Goal: Communication & Community: Answer question/provide support

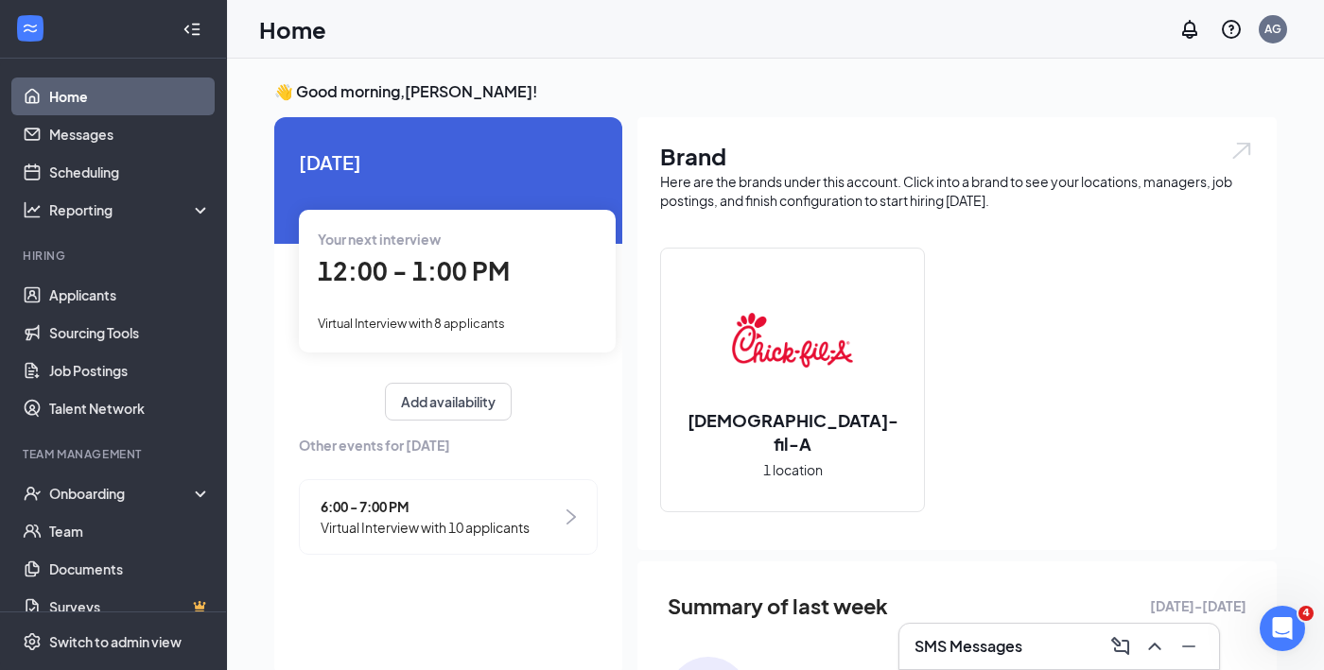
click at [457, 247] on div "Your next interview" at bounding box center [457, 239] width 279 height 21
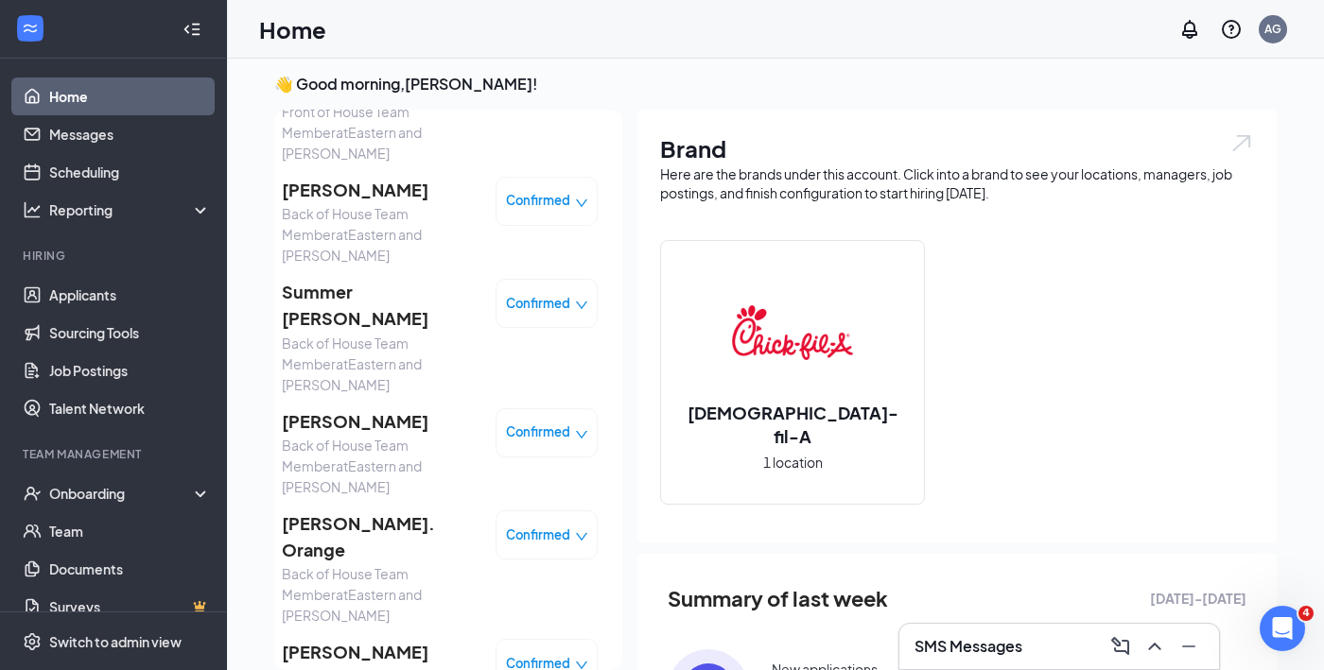
scroll to position [269, 0]
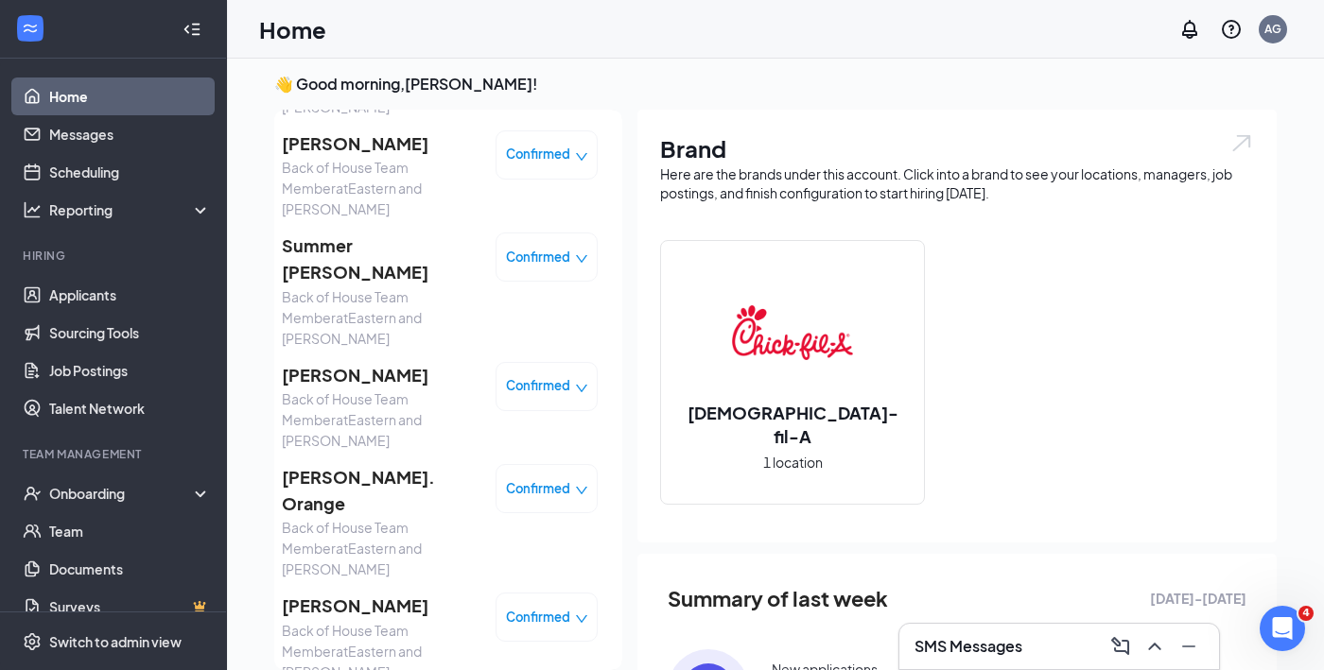
click at [1040, 650] on div "SMS Messages" at bounding box center [1058, 647] width 289 height 30
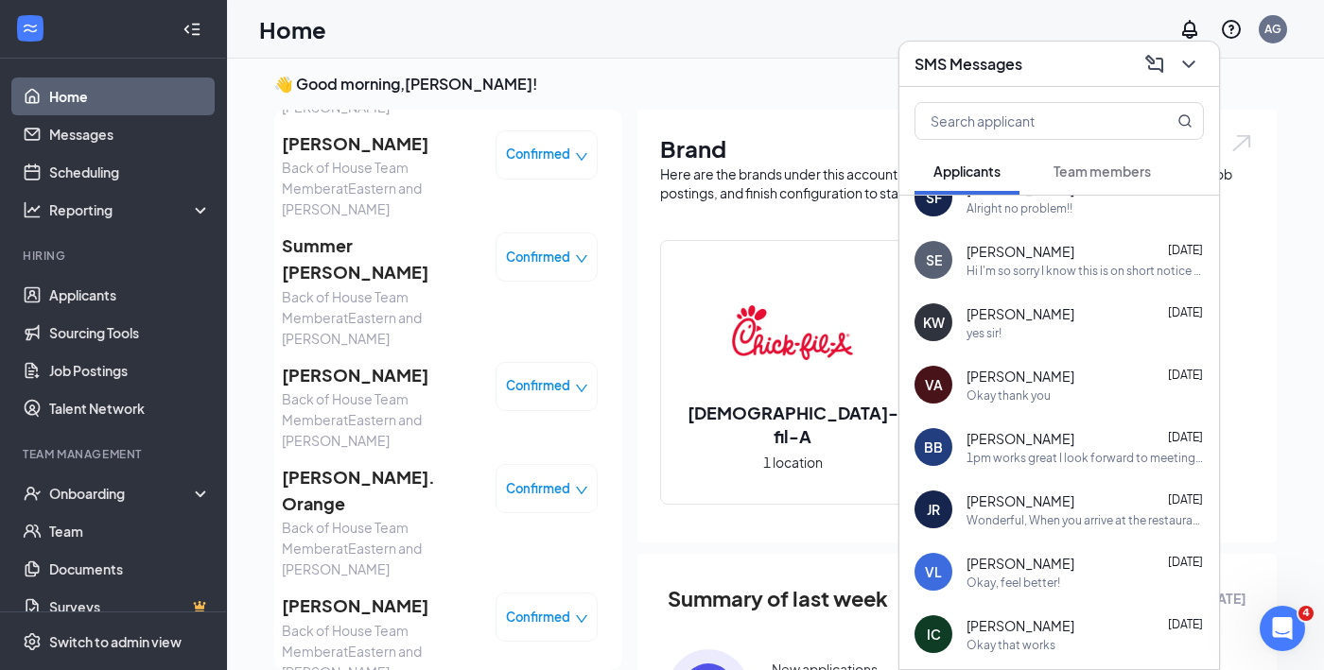
scroll to position [0, 0]
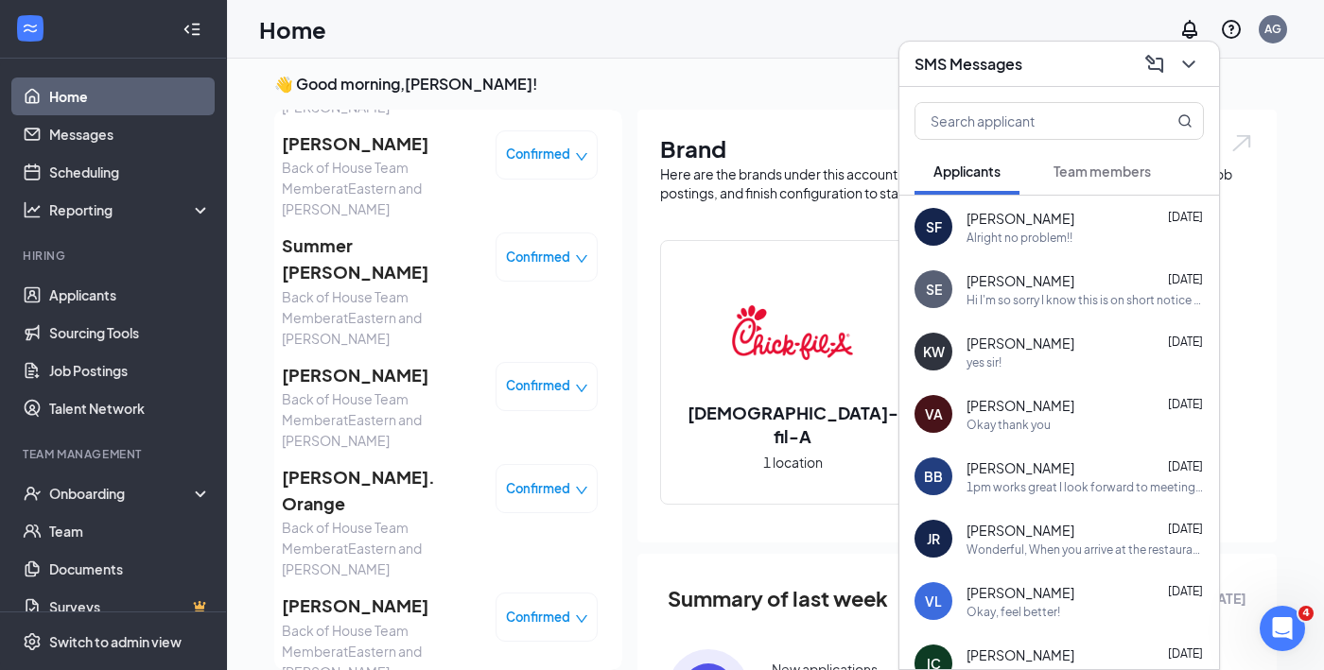
click at [1004, 276] on span "[PERSON_NAME]" at bounding box center [1020, 280] width 108 height 19
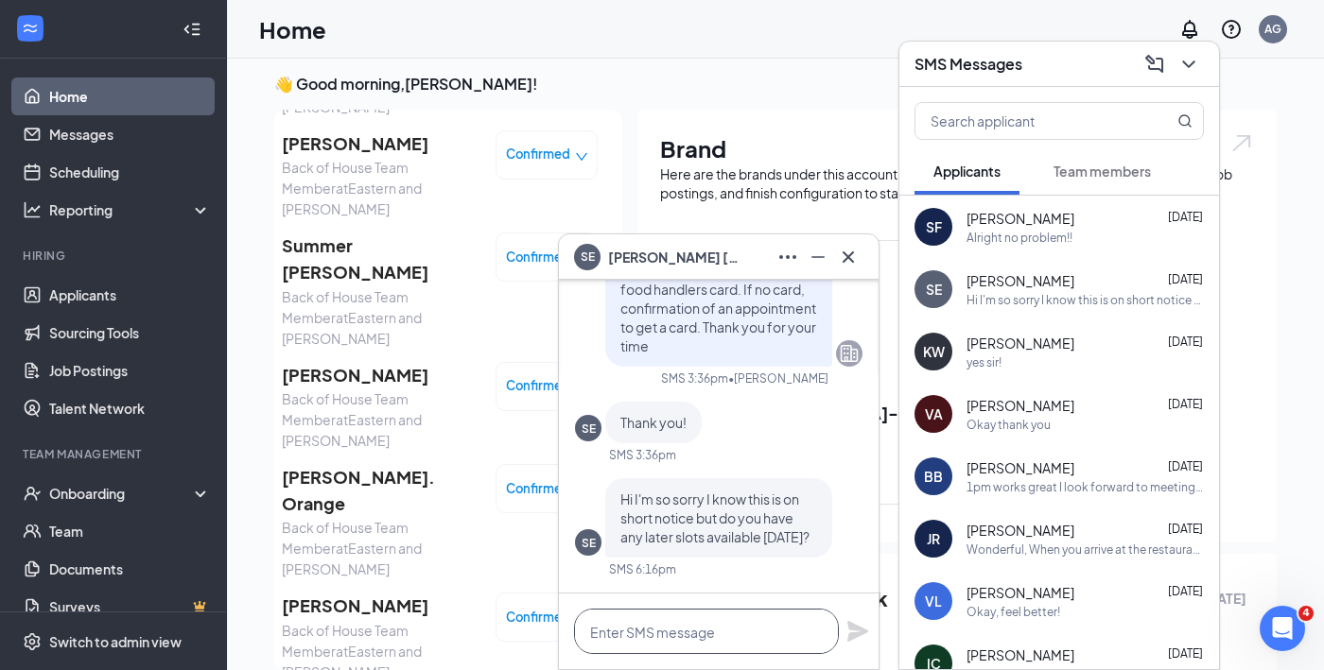
click at [683, 638] on textarea at bounding box center [706, 631] width 265 height 45
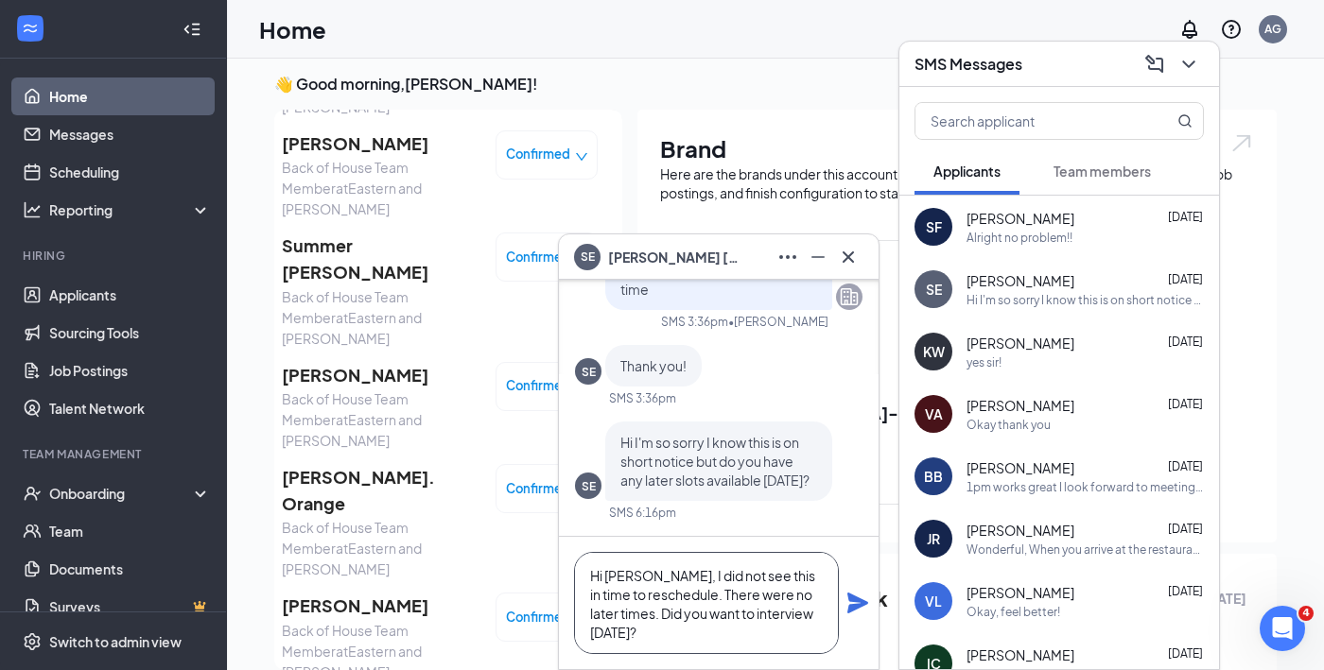
type textarea "Hi [PERSON_NAME], I did not see this in time to reschedule. There were no later…"
click at [858, 587] on div "Hi [PERSON_NAME], I did not see this in time to reschedule. There were no later…" at bounding box center [719, 603] width 320 height 132
click at [856, 598] on icon "Plane" at bounding box center [857, 603] width 21 height 21
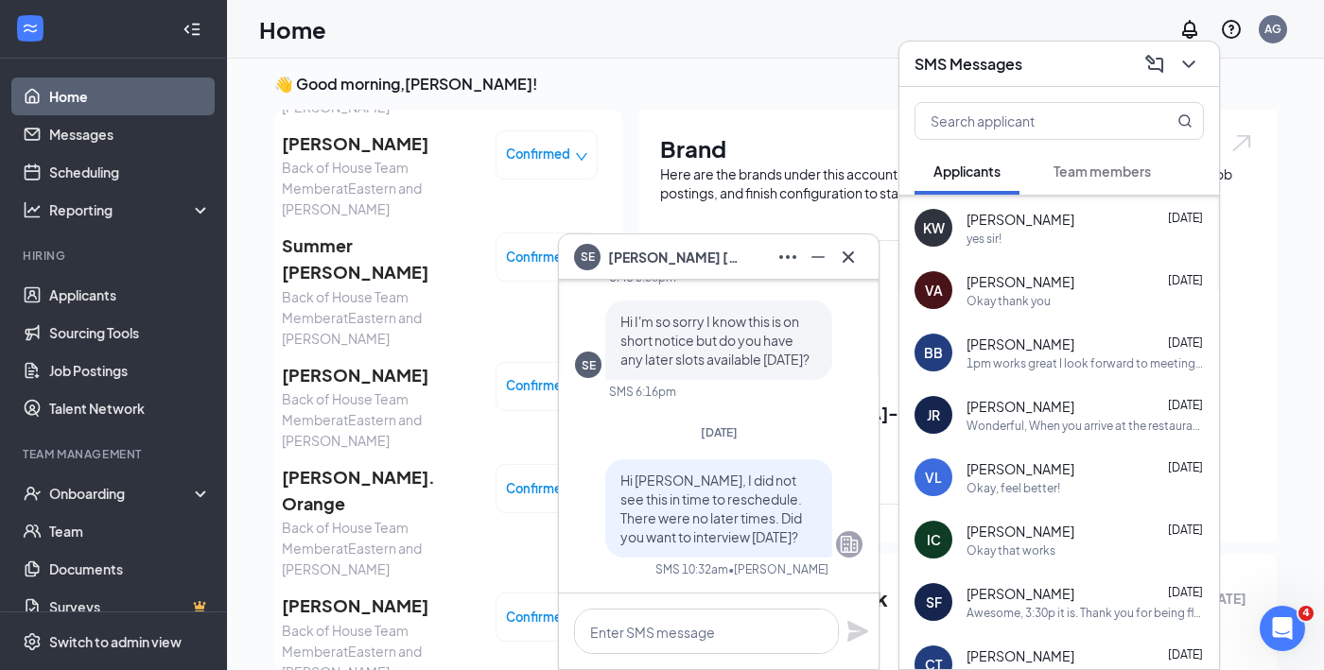
scroll to position [128, 0]
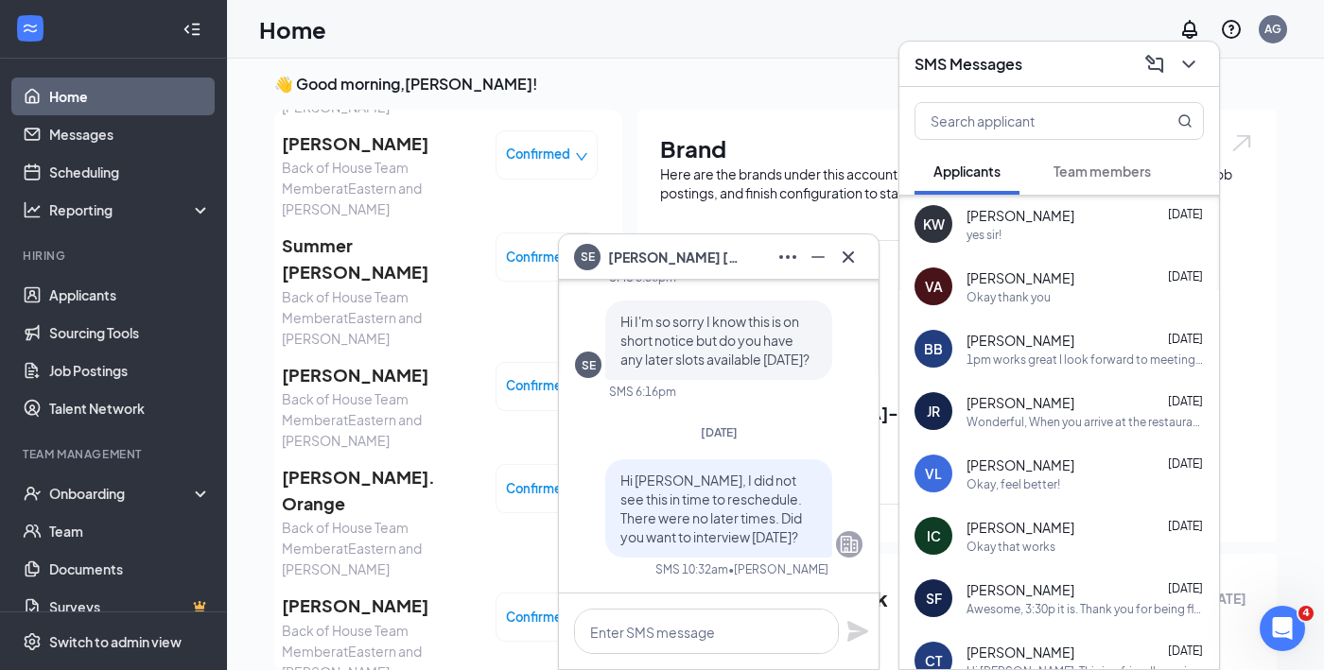
click at [1083, 427] on div "Wonderful, When you arrive at the restaurant tell a cashier you are there for a…" at bounding box center [1084, 422] width 237 height 16
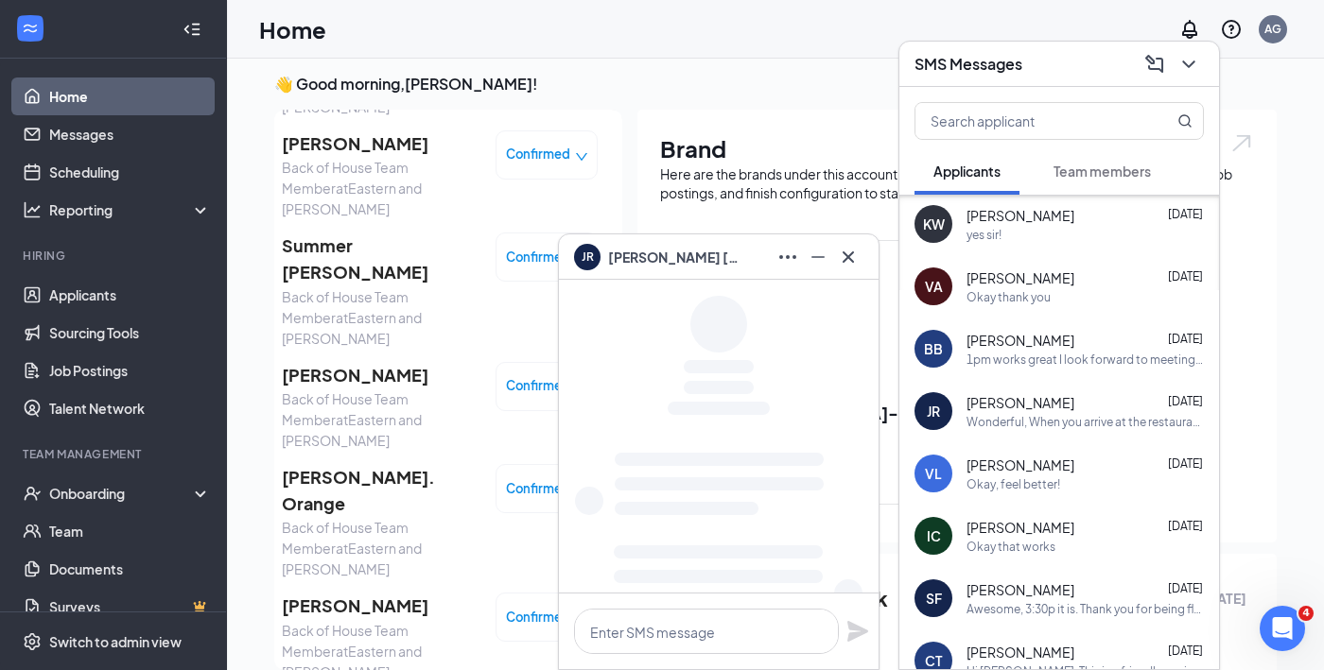
click at [1073, 477] on div "Okay, feel better!" at bounding box center [1084, 485] width 237 height 16
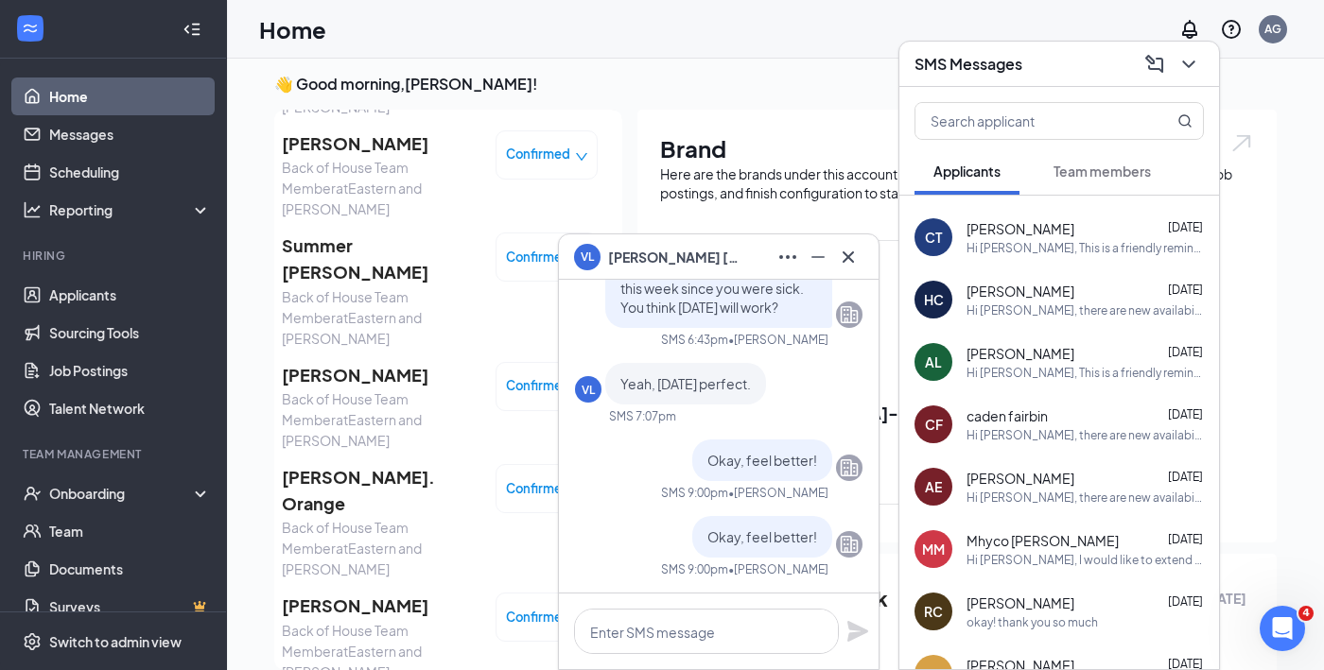
scroll to position [0, 0]
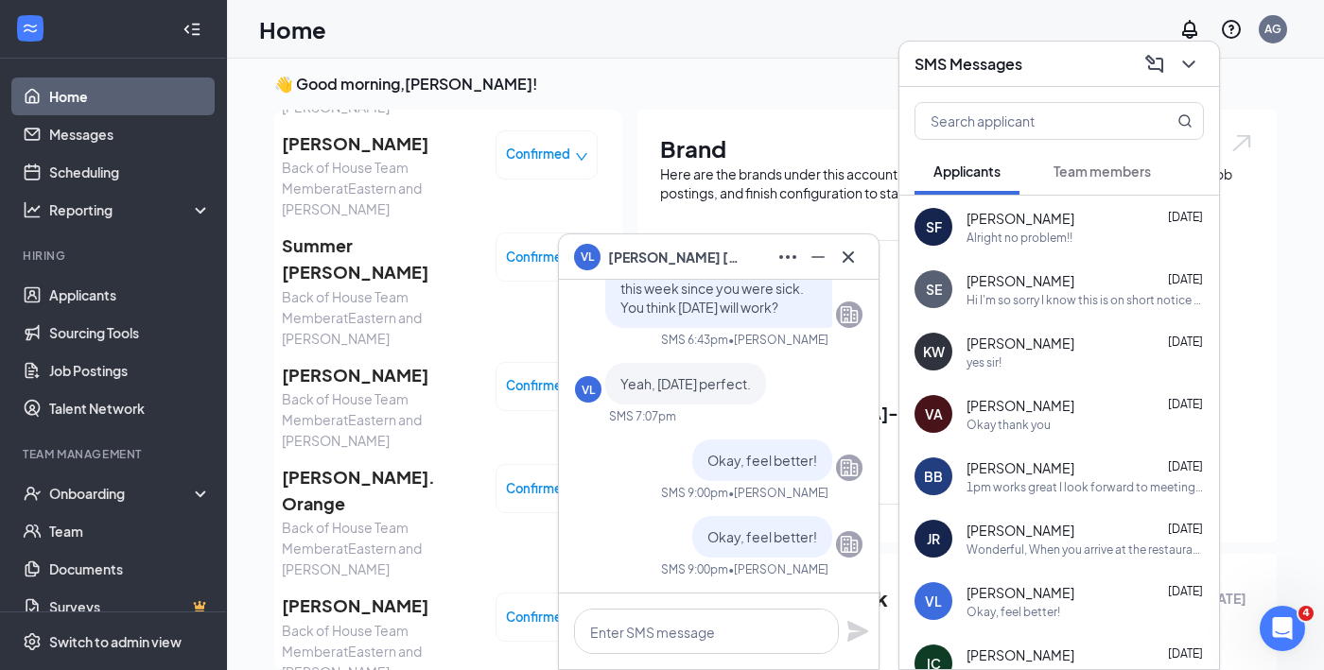
click at [1059, 237] on div "Alright no problem!!" at bounding box center [1019, 238] width 106 height 16
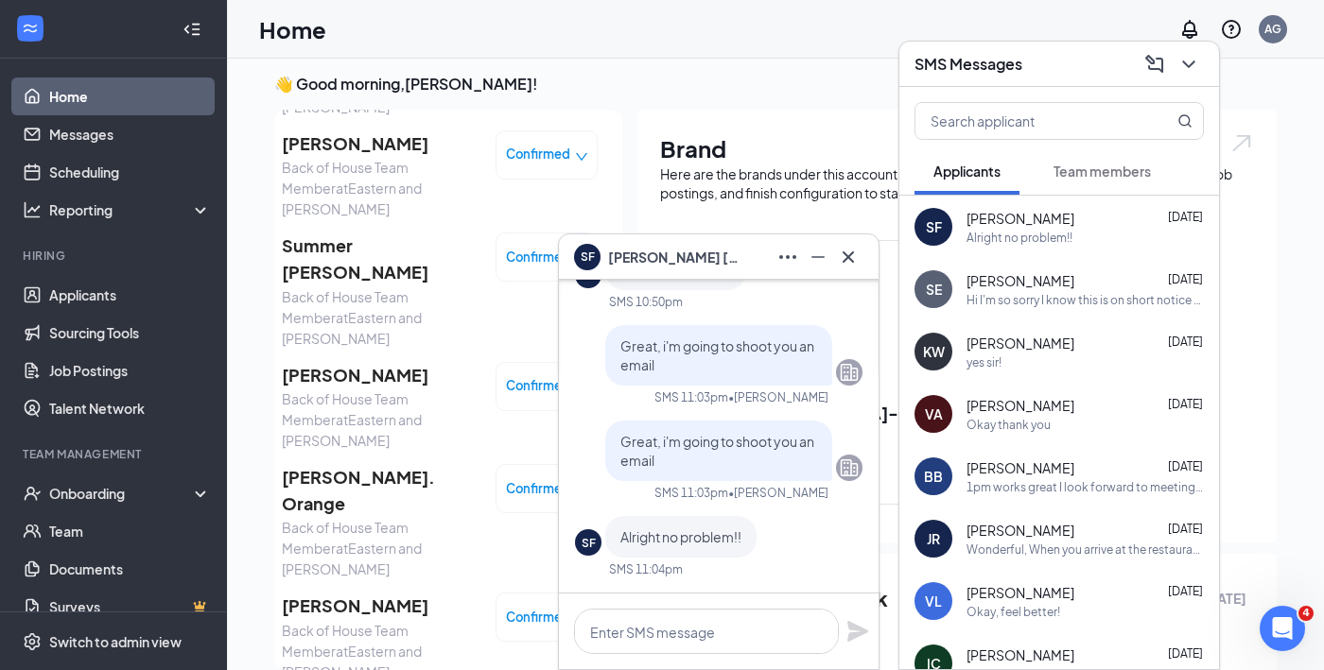
click at [1009, 349] on span "[PERSON_NAME]" at bounding box center [1020, 343] width 108 height 19
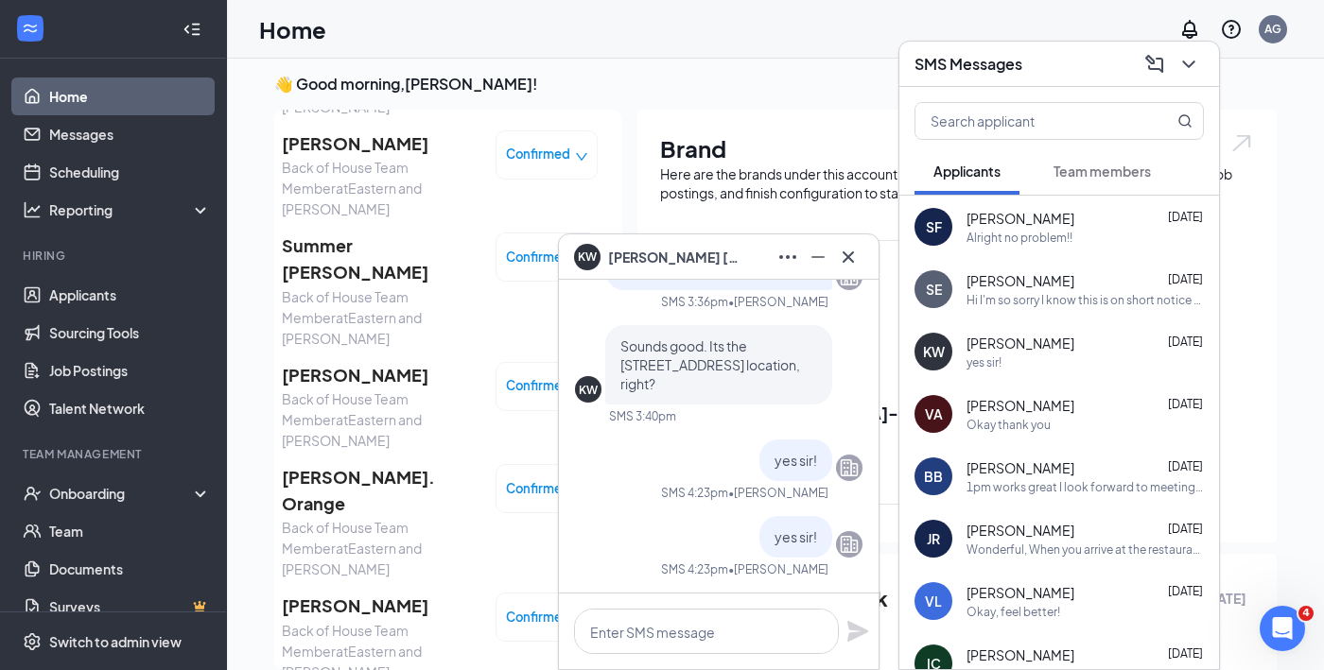
click at [1031, 398] on span "[PERSON_NAME]" at bounding box center [1020, 405] width 108 height 19
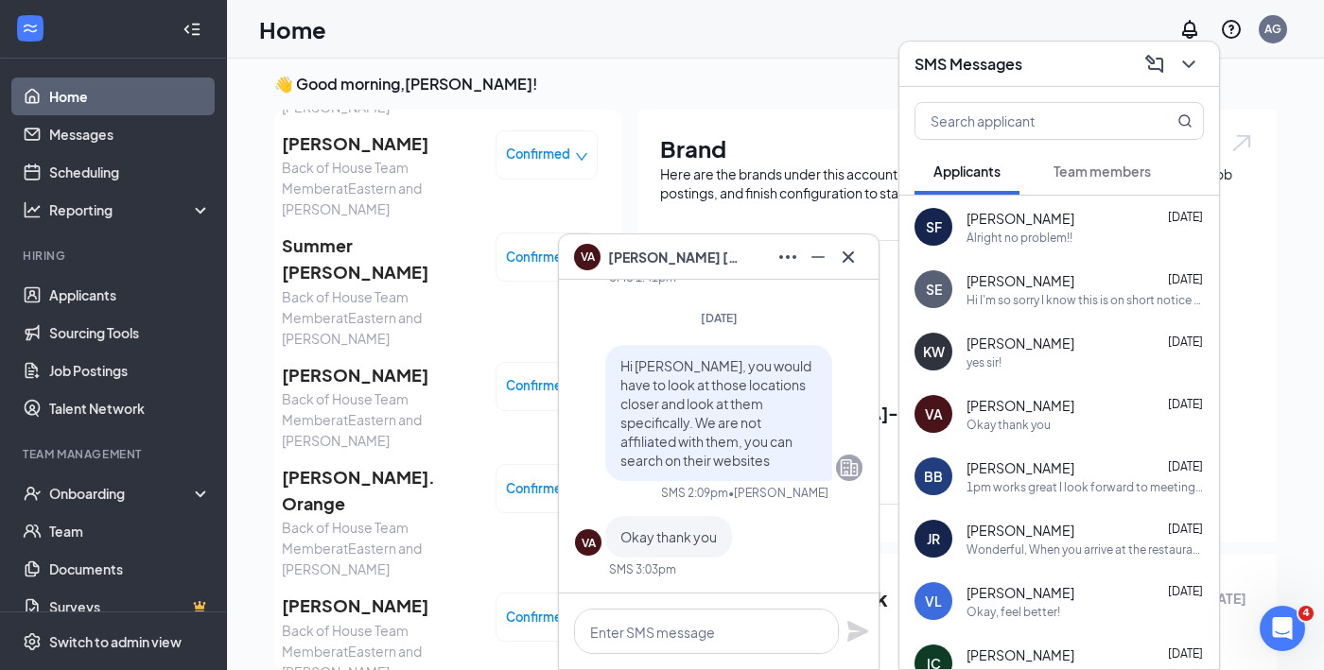
click at [1044, 510] on div "JR [PERSON_NAME] [DATE] Wonderful, When you arrive at the restaurant tell a cas…" at bounding box center [1059, 539] width 320 height 62
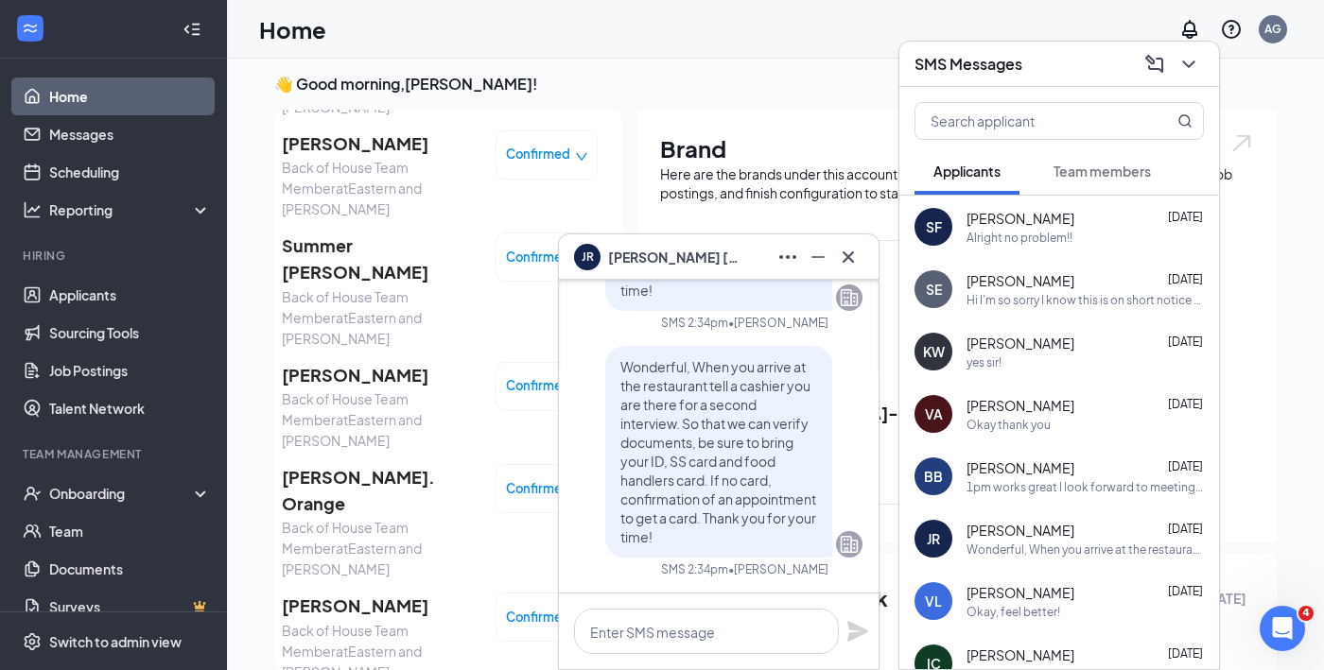
click at [1036, 470] on span "[PERSON_NAME]" at bounding box center [1020, 468] width 108 height 19
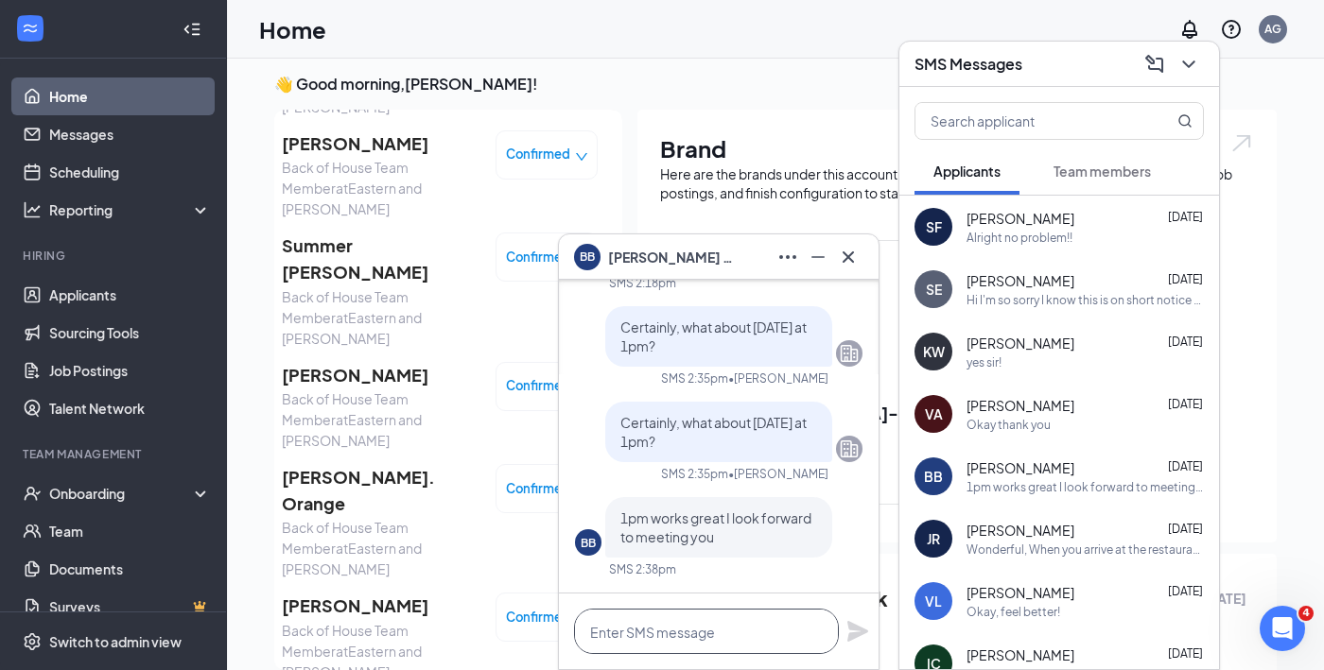
click at [698, 627] on textarea at bounding box center [706, 631] width 265 height 45
paste textarea "prep training with genesis"
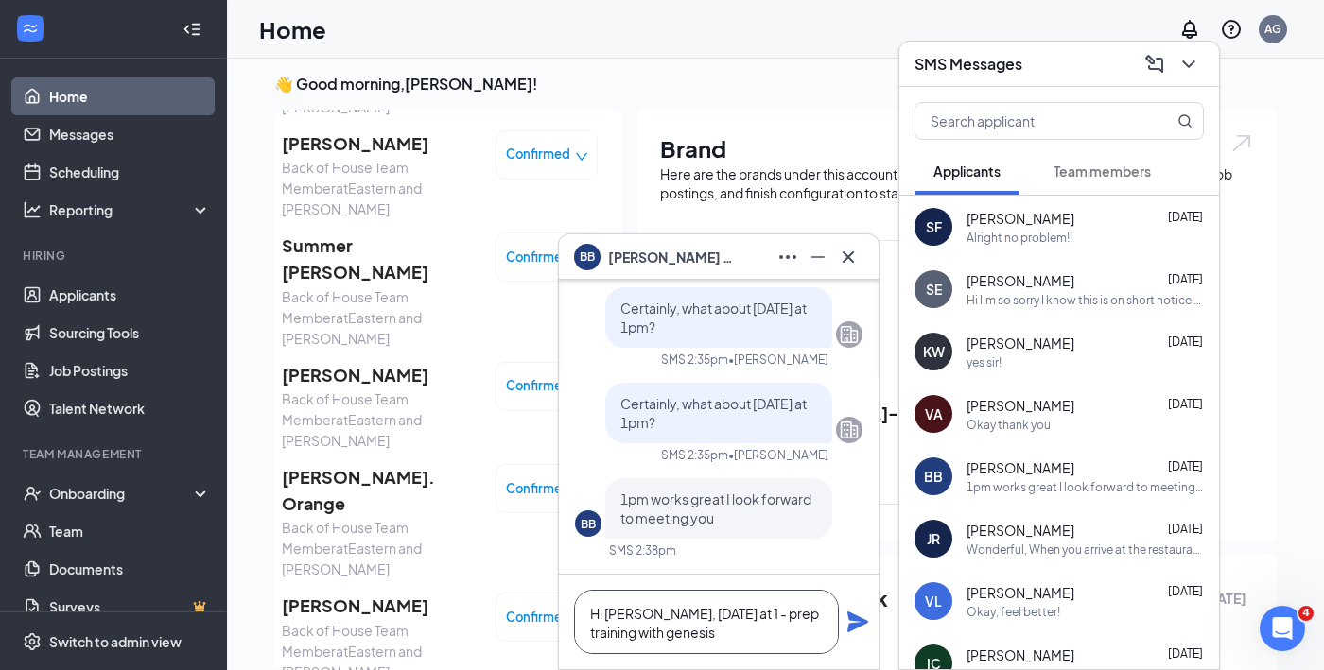
click at [734, 612] on textarea "Hi [PERSON_NAME], [DATE] at 1 - prep training with genesis" at bounding box center [706, 622] width 265 height 64
drag, startPoint x: 725, startPoint y: 610, endPoint x: 757, endPoint y: 650, distance: 51.8
click at [746, 636] on textarea "Hi [PERSON_NAME], [DATE] at 1 - prep training with genesis" at bounding box center [706, 622] width 265 height 64
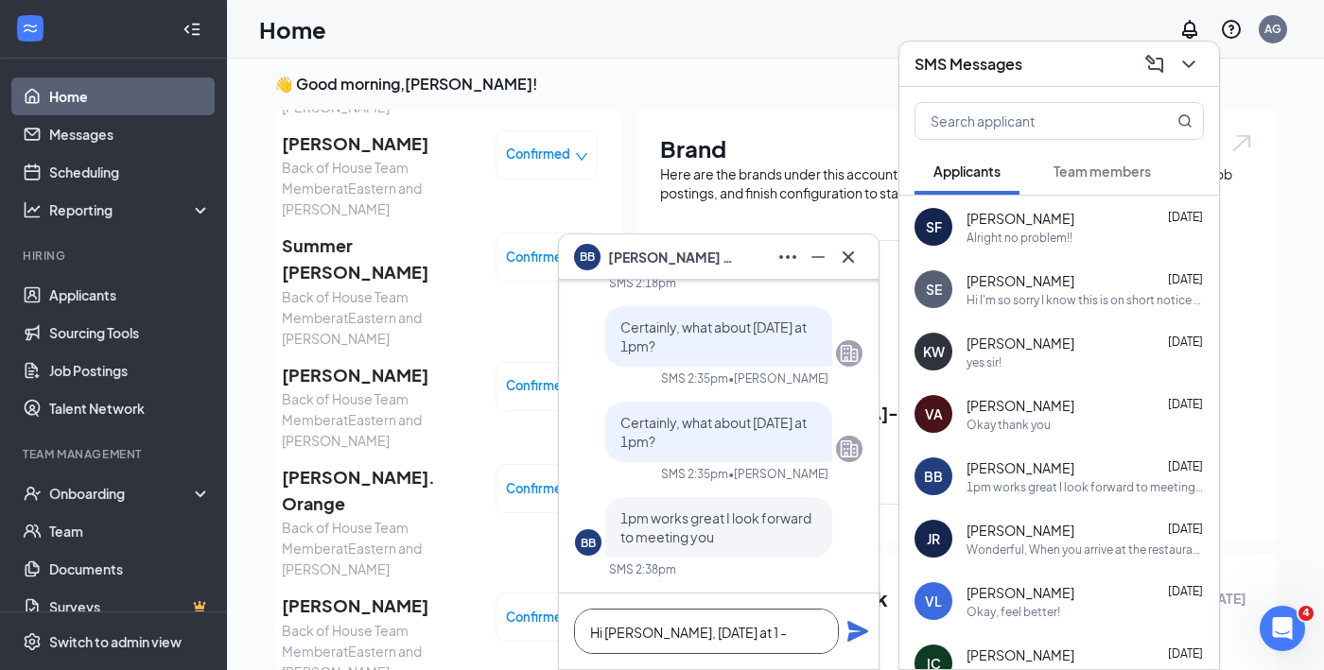
paste textarea "When you arrive at the restaurant tell a cashier you are there for a second int…"
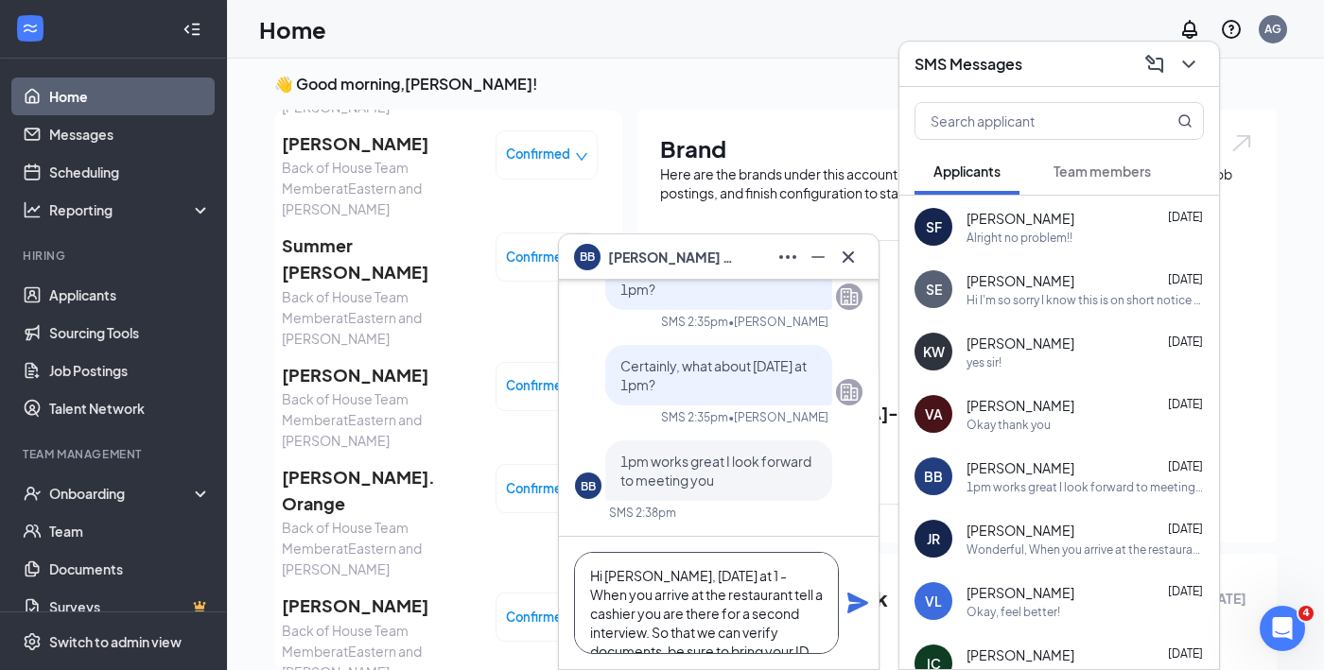
click at [728, 578] on textarea "Hi [PERSON_NAME], [DATE] at 1 -When you arrive at the restaurant tell a cashier…" at bounding box center [706, 603] width 265 height 102
type textarea "Hi [PERSON_NAME], [DATE] at 1 - When you arrive at the restaurant tell a cashie…"
click at [863, 598] on icon "Plane" at bounding box center [857, 603] width 23 height 23
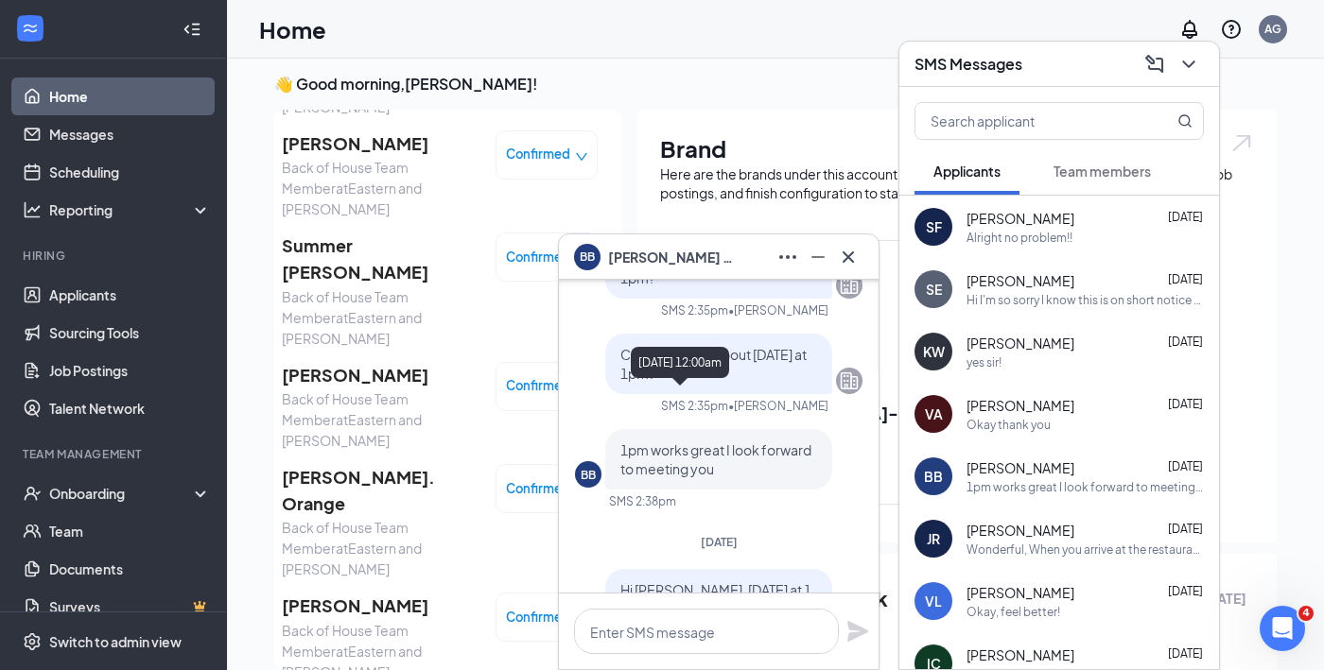
scroll to position [-472, 0]
click at [847, 252] on icon "Cross" at bounding box center [848, 257] width 23 height 23
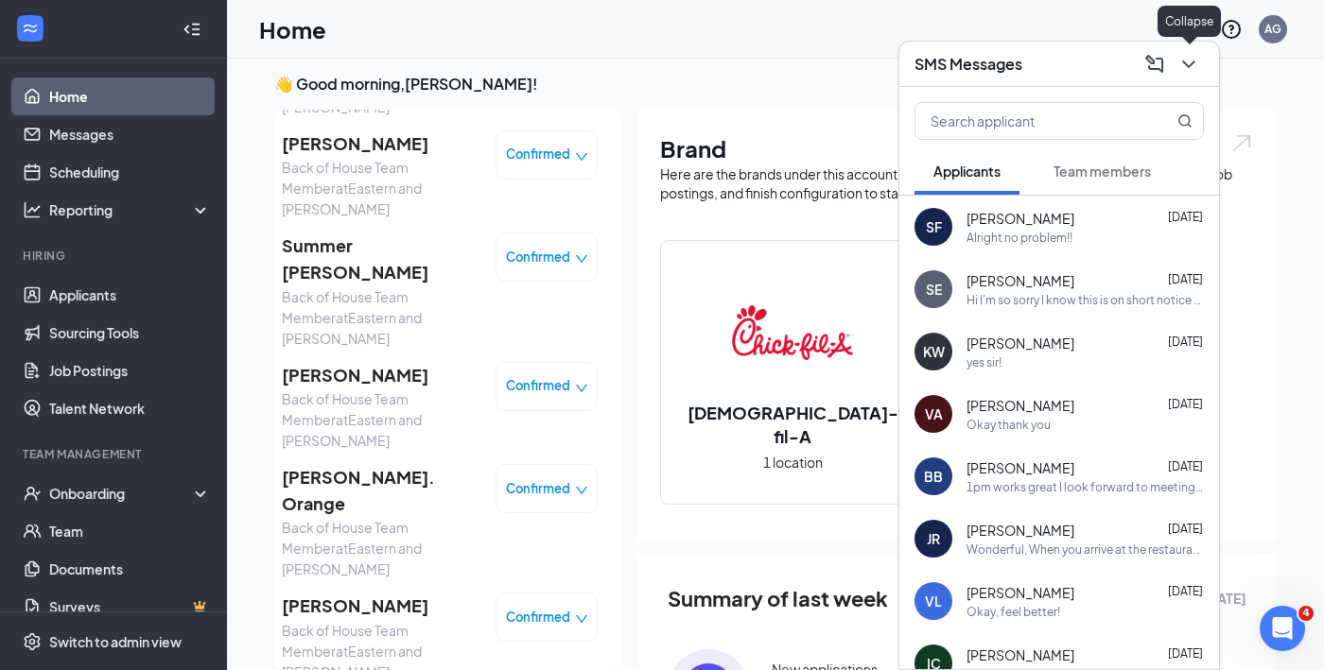
click at [1183, 70] on icon "ChevronDown" at bounding box center [1188, 64] width 23 height 23
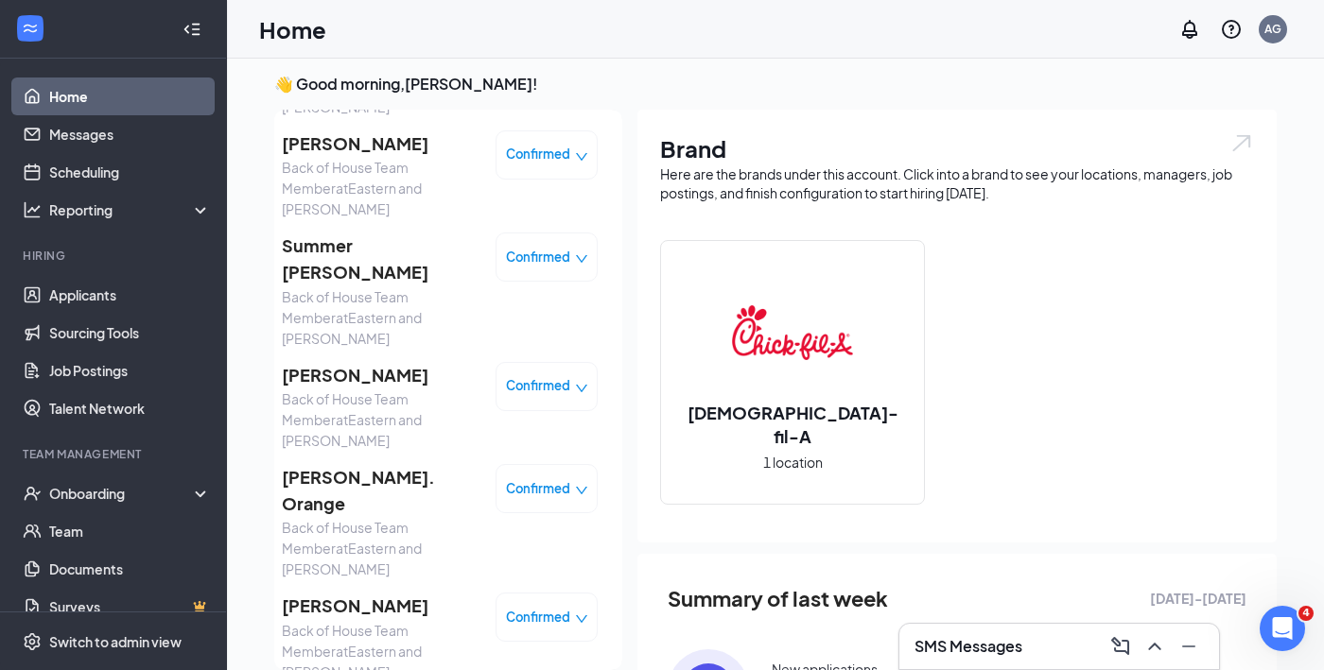
click at [998, 642] on h3 "SMS Messages" at bounding box center [968, 646] width 108 height 21
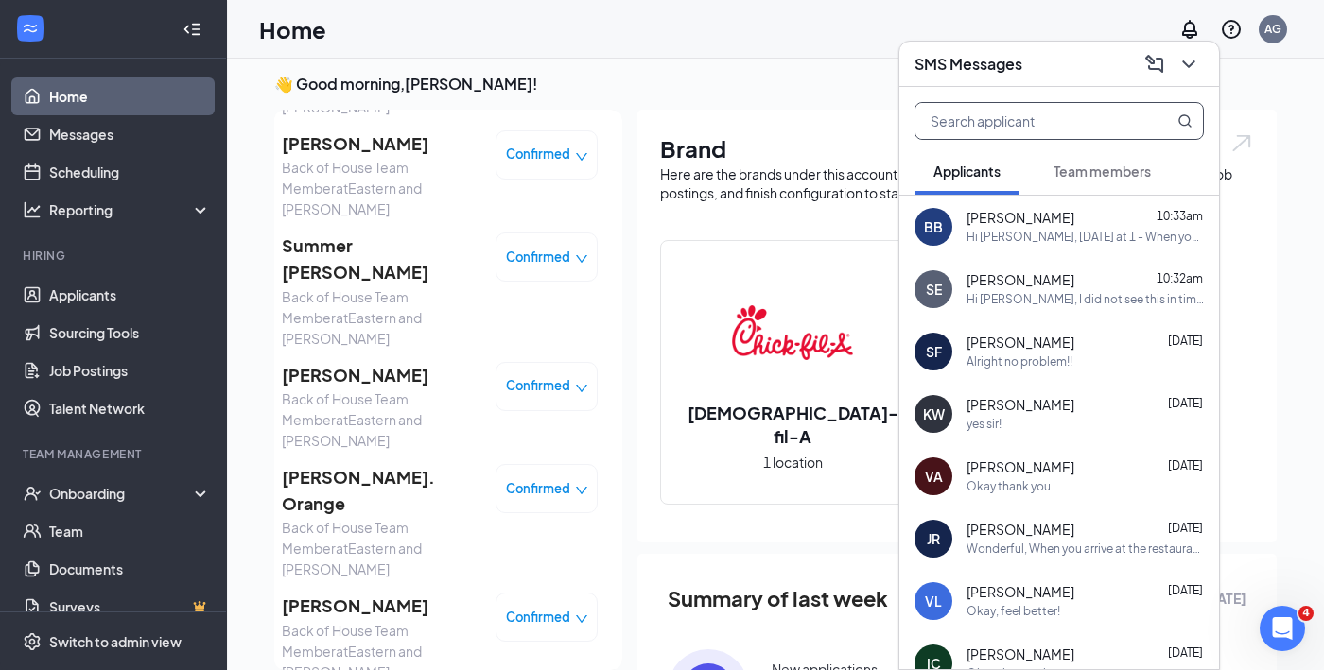
click at [974, 126] on input "text" at bounding box center [1027, 121] width 224 height 36
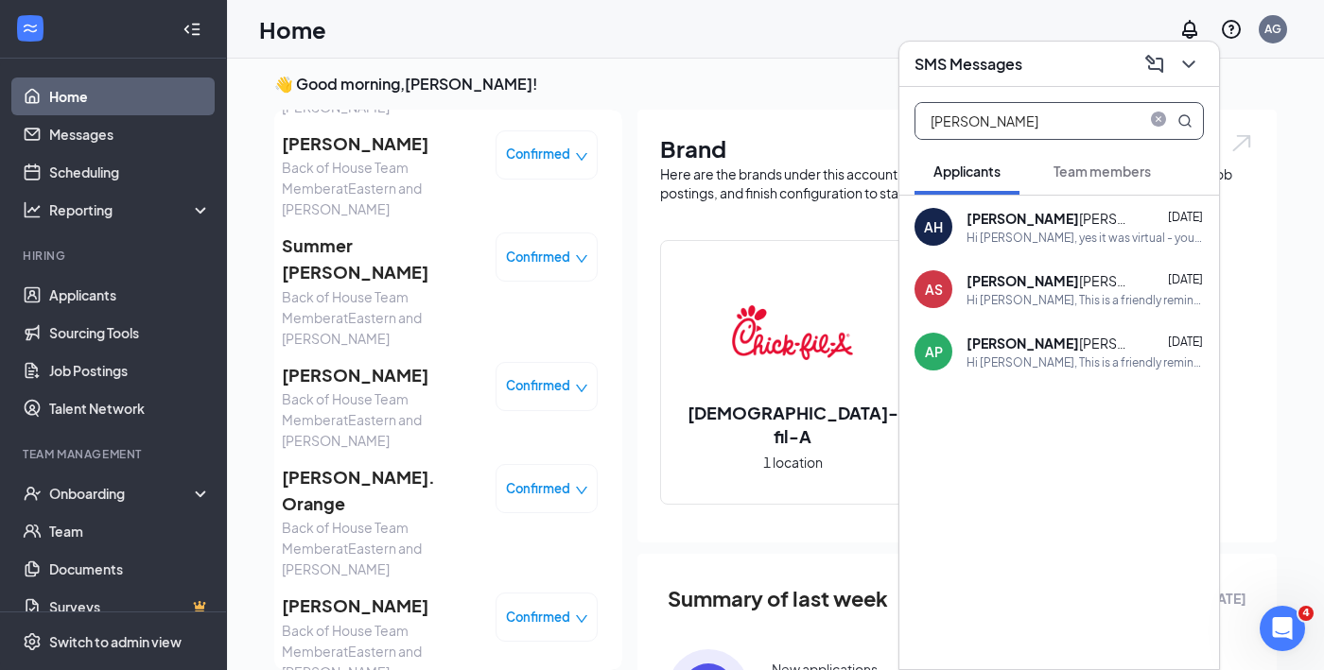
type input "[PERSON_NAME]"
click at [1059, 290] on div "[PERSON_NAME] [DATE] Hi [PERSON_NAME], This is a friendly reminder. Your interv…" at bounding box center [1084, 289] width 237 height 37
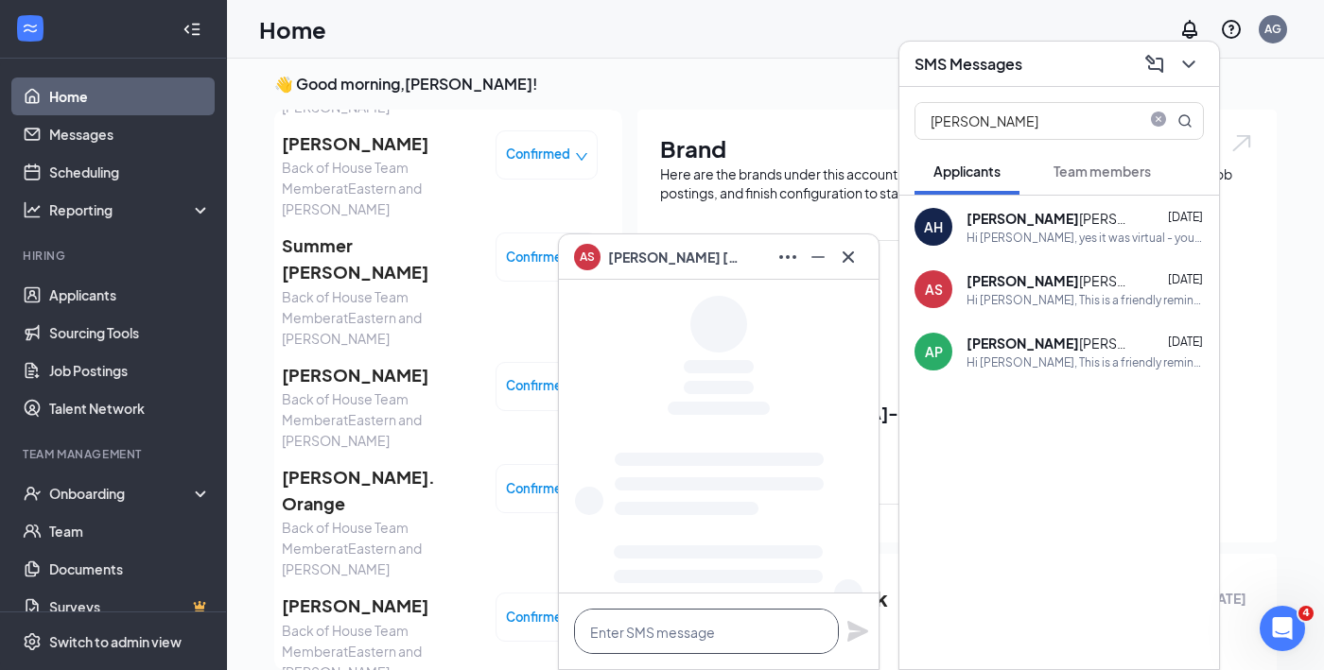
click at [726, 627] on textarea at bounding box center [706, 631] width 265 height 45
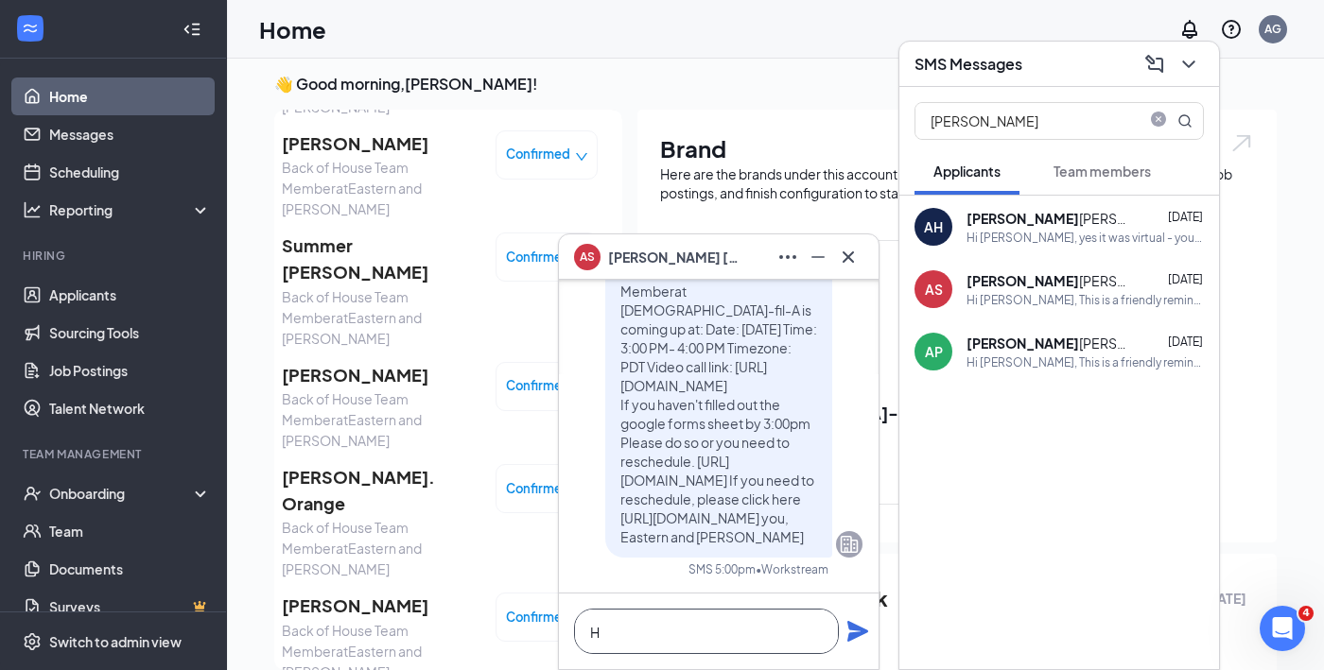
scroll to position [0, 0]
click at [717, 635] on textarea "Hi [PERSON_NAME]," at bounding box center [706, 631] width 265 height 45
paste textarea "I would like to extend you an opportunity to interview with Aubree [DATE] at 4:…"
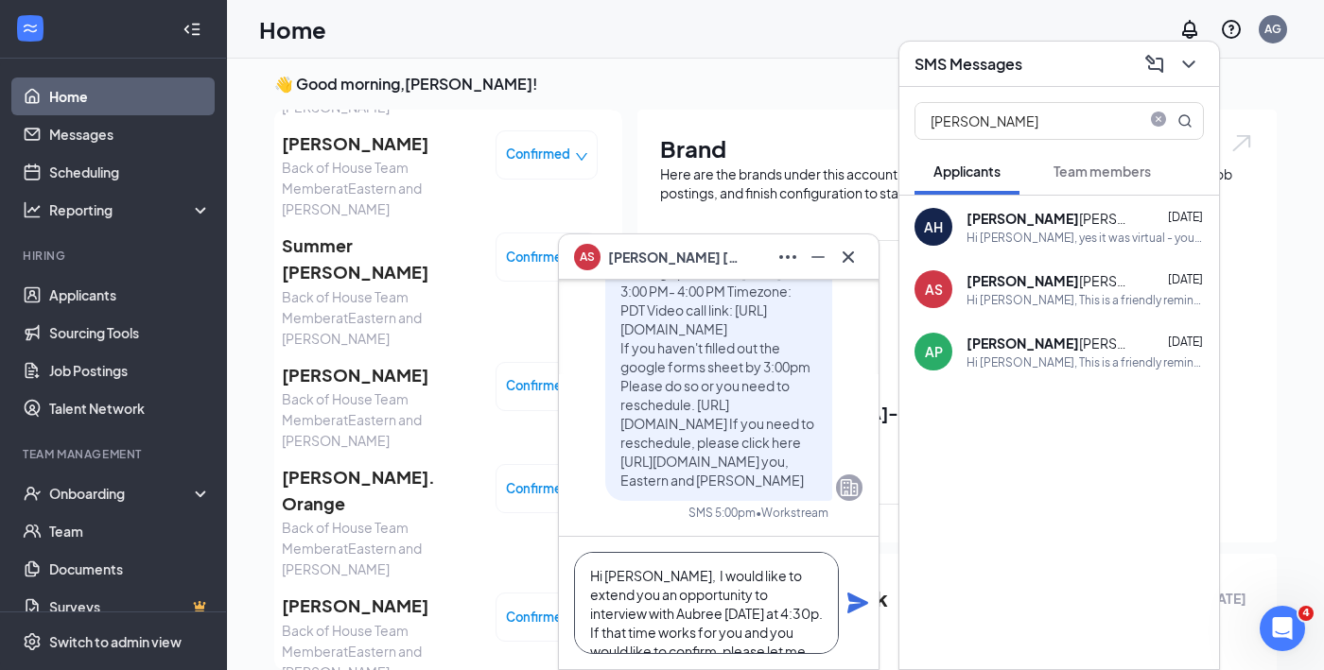
click at [698, 615] on textarea "Hi [PERSON_NAME], I would like to extend you an opportunity to interview with A…" at bounding box center [706, 603] width 265 height 102
click at [616, 629] on textarea "Hi [PERSON_NAME], I would like to extend you an opportunity to interview with A…" at bounding box center [706, 603] width 265 height 102
click at [710, 633] on textarea "Hi [PERSON_NAME], I would like to extend you an opportunity to interview with A…" at bounding box center [706, 603] width 265 height 102
type textarea "Hi [PERSON_NAME], I would like to extend you an opportunity to interview with A…"
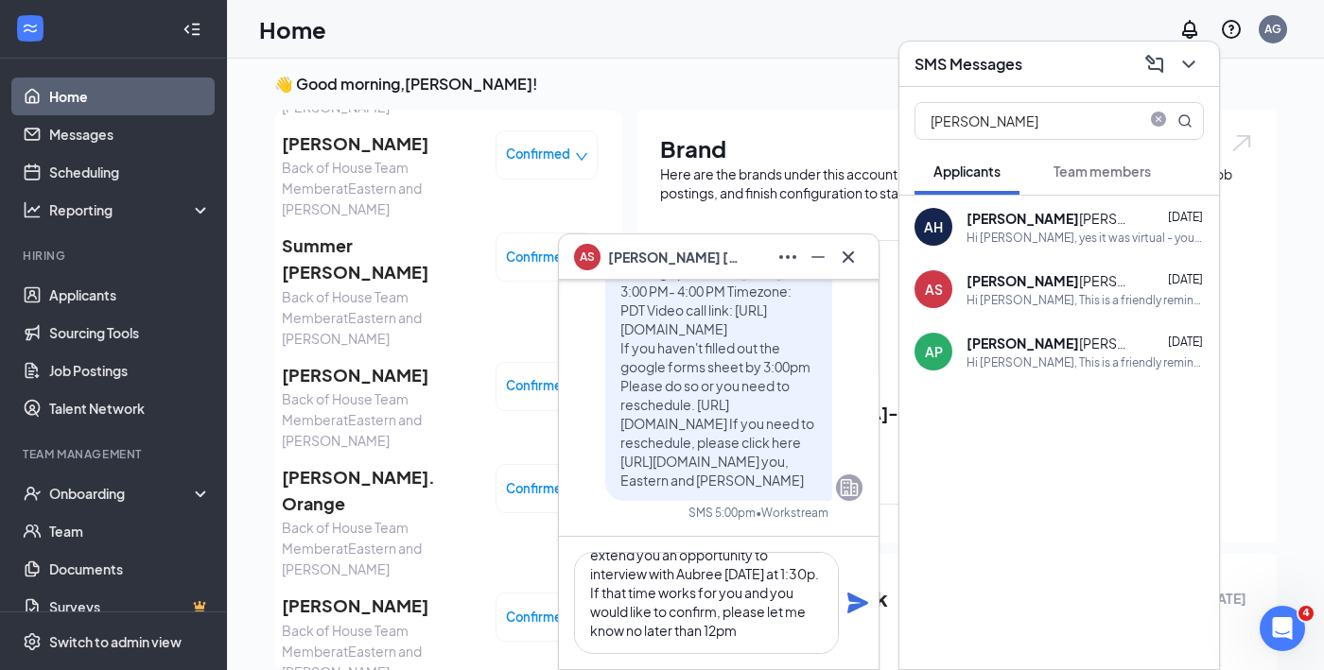
click at [854, 599] on icon "Plane" at bounding box center [857, 603] width 21 height 21
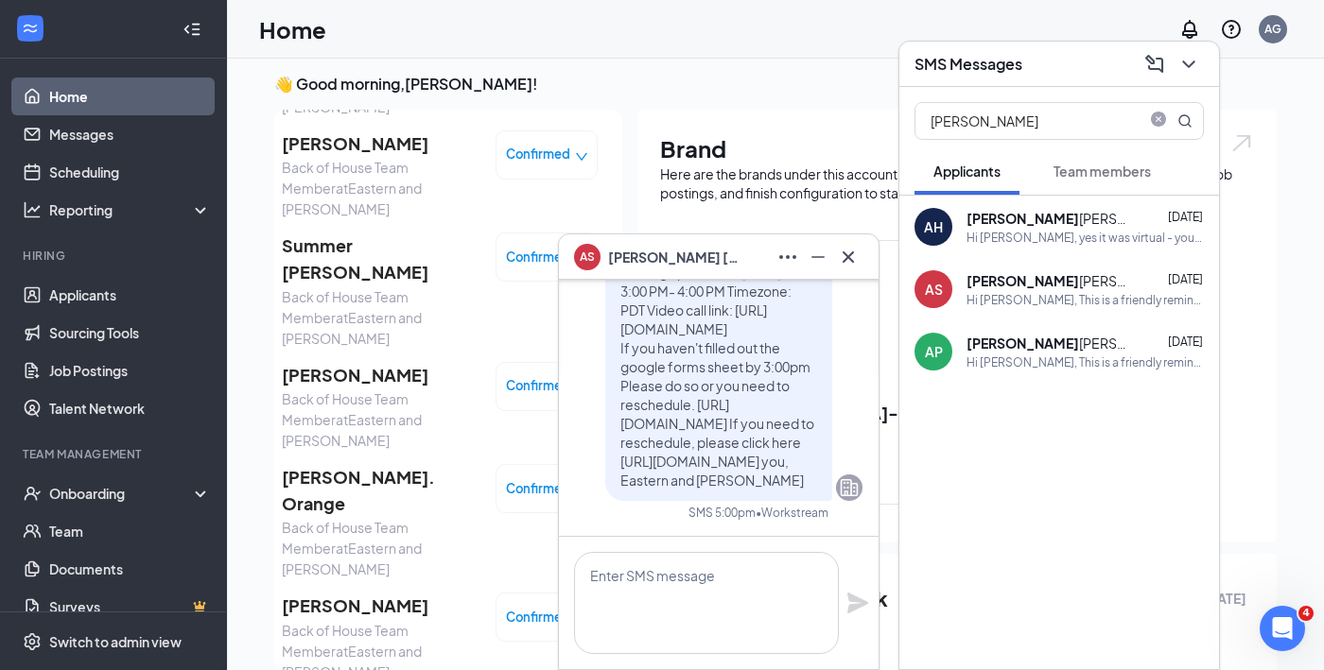
scroll to position [0, 0]
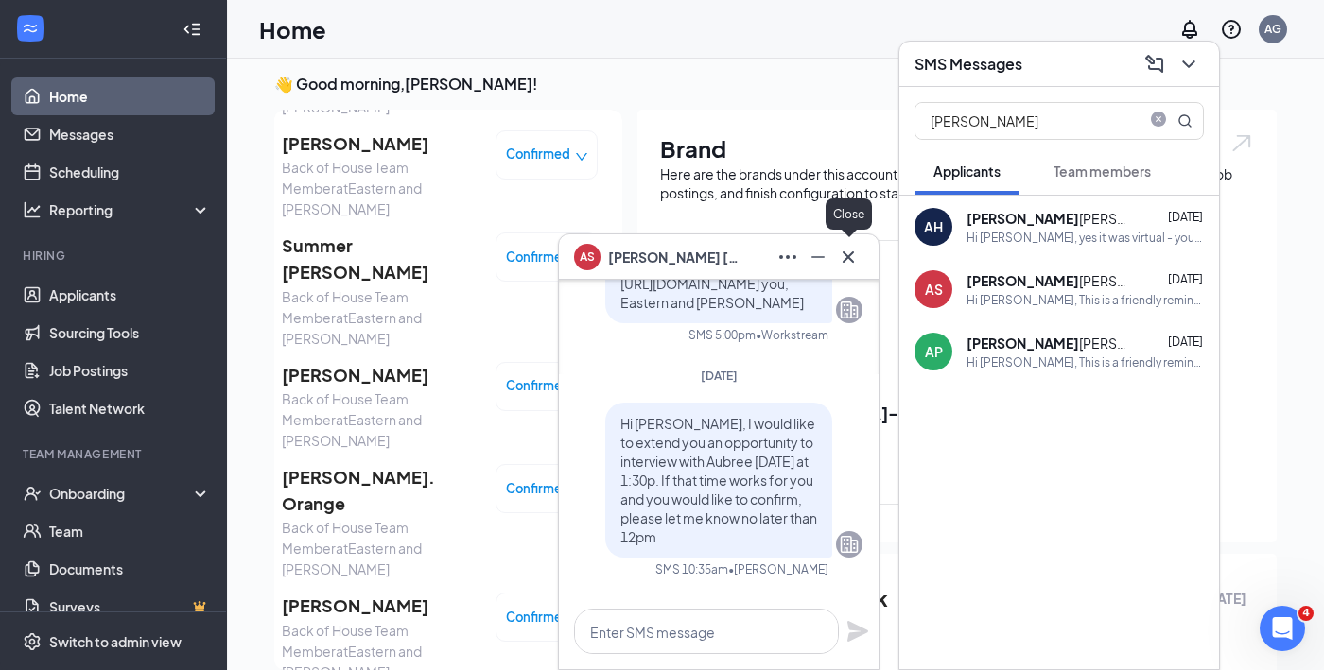
click at [852, 261] on icon "Cross" at bounding box center [847, 256] width 11 height 11
